Goal: Information Seeking & Learning: Learn about a topic

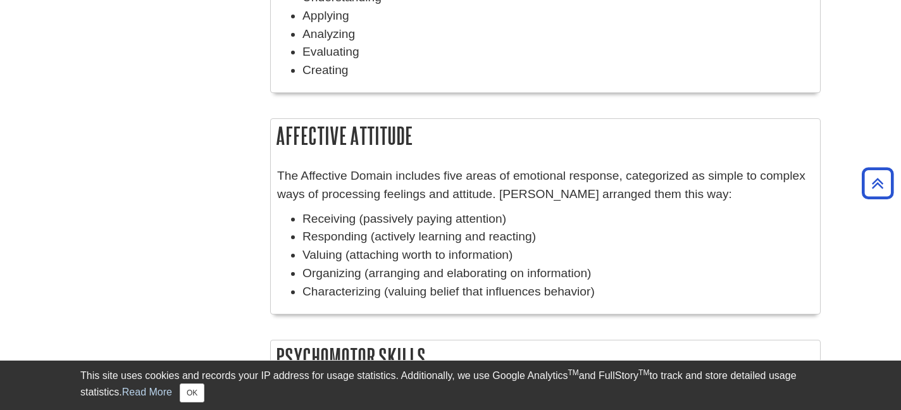
scroll to position [689, 0]
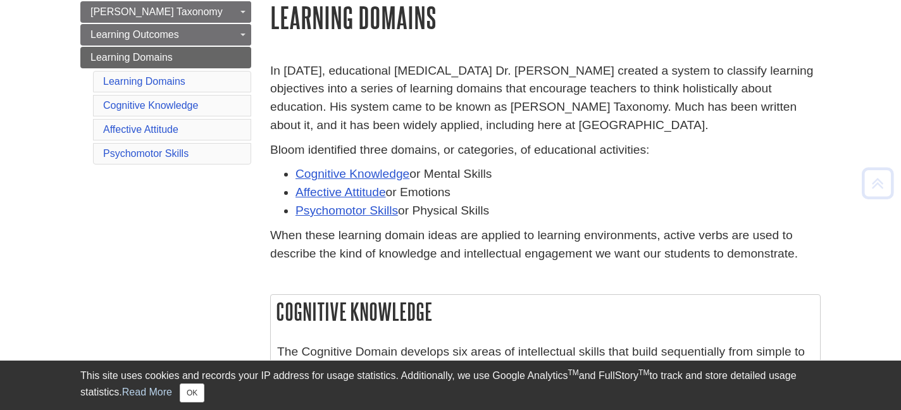
scroll to position [158, 0]
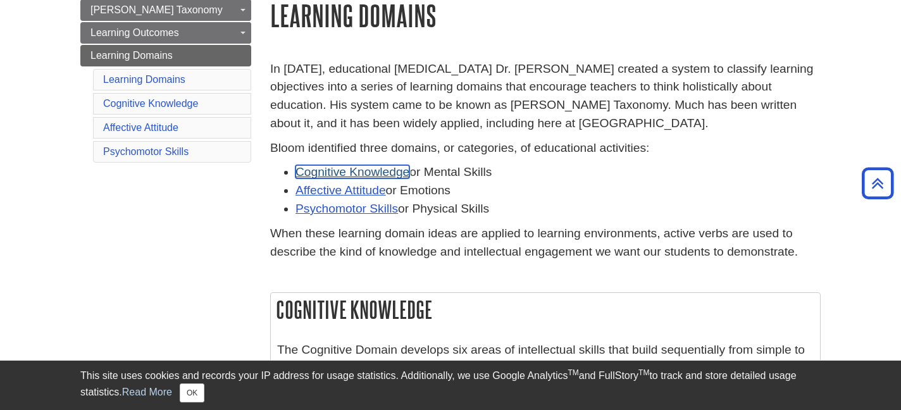
click at [380, 171] on link "Cognitive Knowledge" at bounding box center [353, 171] width 114 height 13
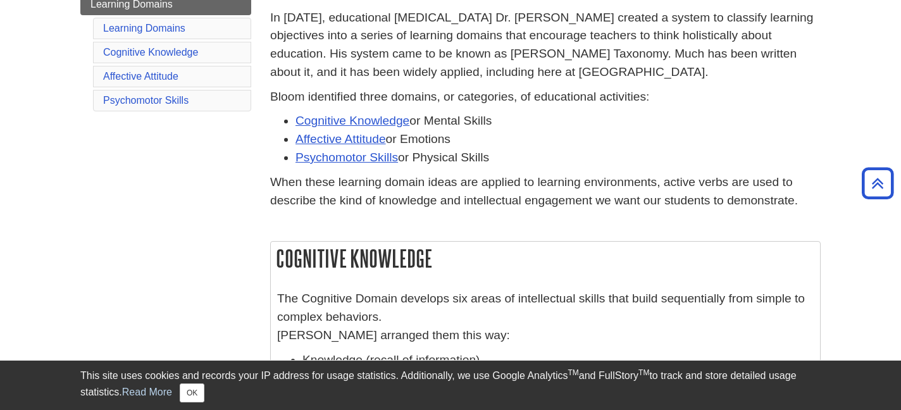
scroll to position [194, 0]
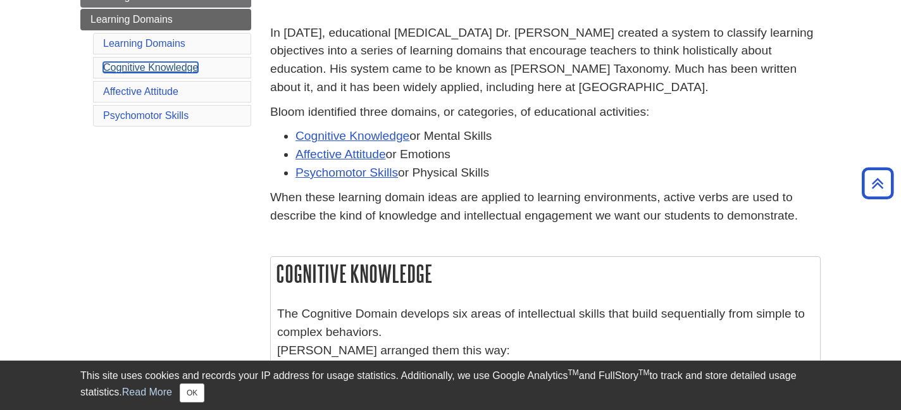
click at [179, 66] on link "Cognitive Knowledge" at bounding box center [150, 67] width 95 height 11
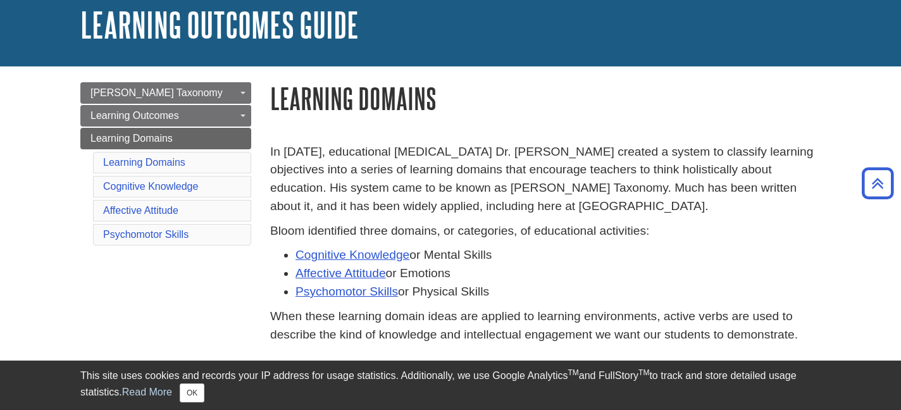
scroll to position [75, 0]
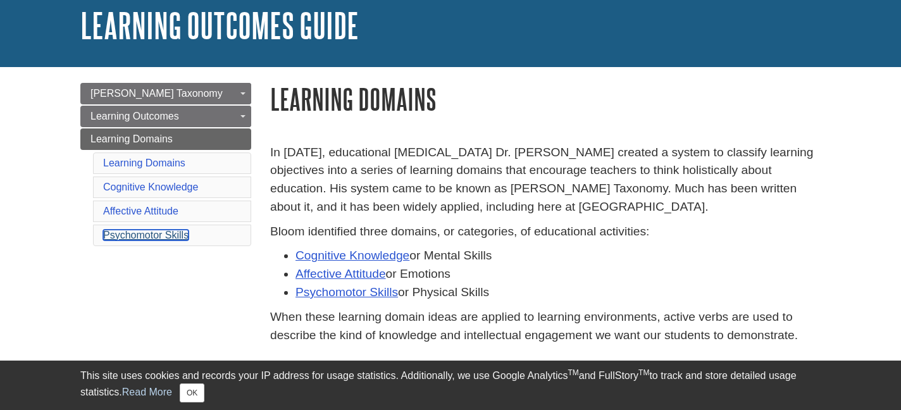
click at [164, 234] on link "Psychomotor Skills" at bounding box center [145, 235] width 85 height 11
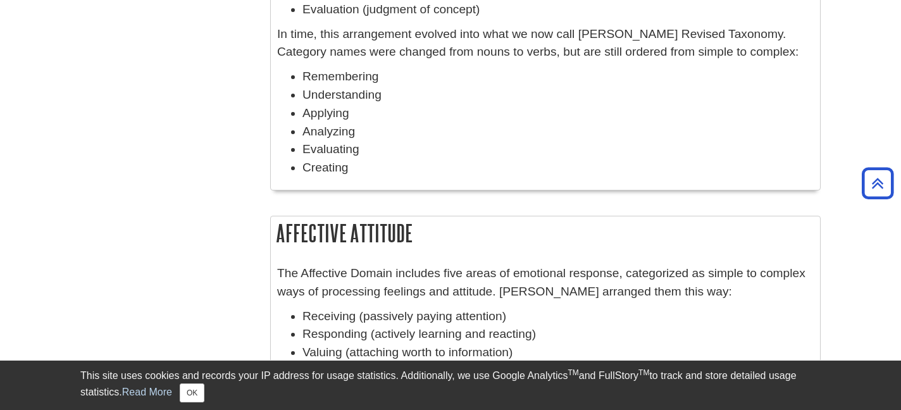
scroll to position [223, 0]
